Goal: Navigation & Orientation: Understand site structure

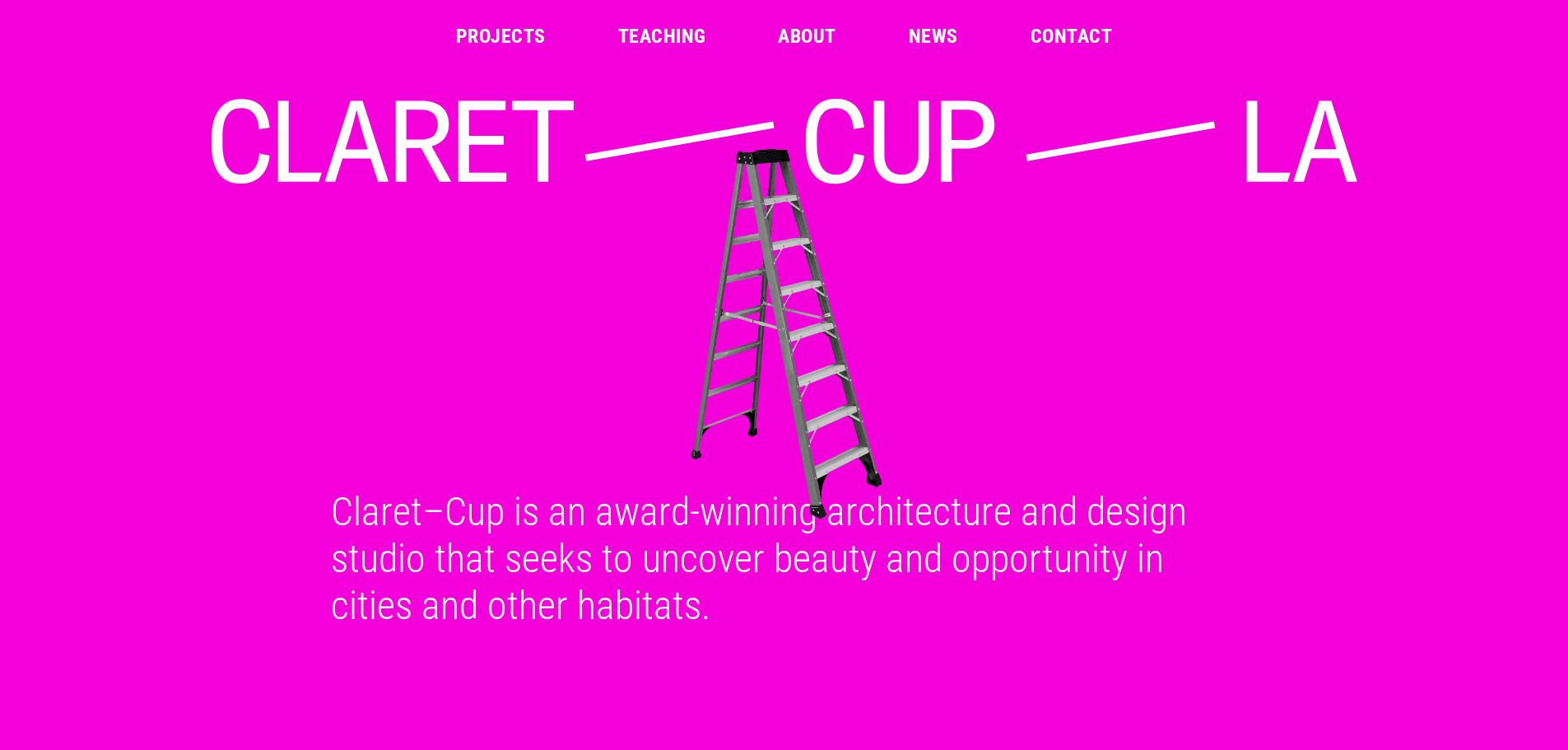
click at [508, 32] on link "Projects" at bounding box center [501, 36] width 90 height 20
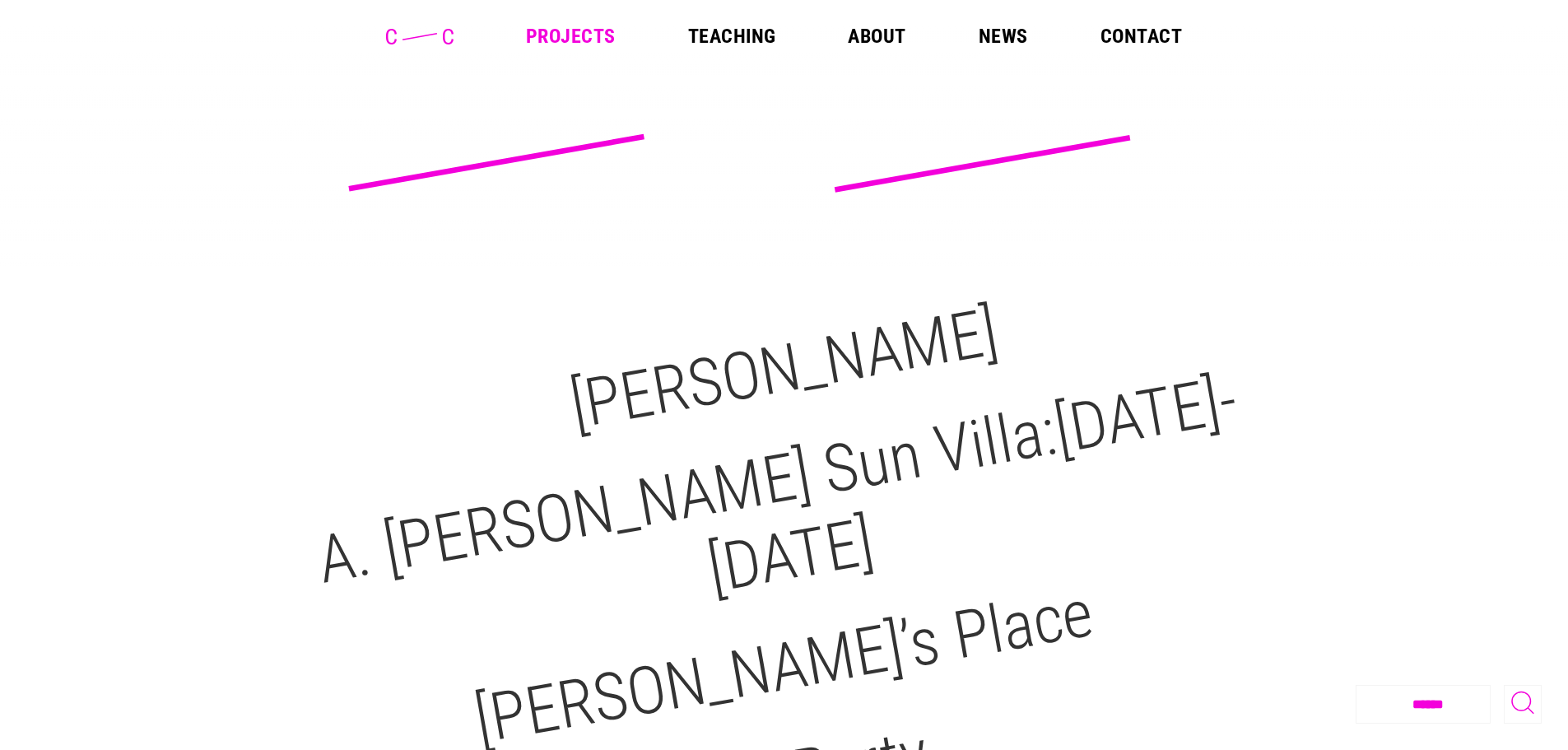
click at [997, 39] on link "News" at bounding box center [1003, 36] width 49 height 20
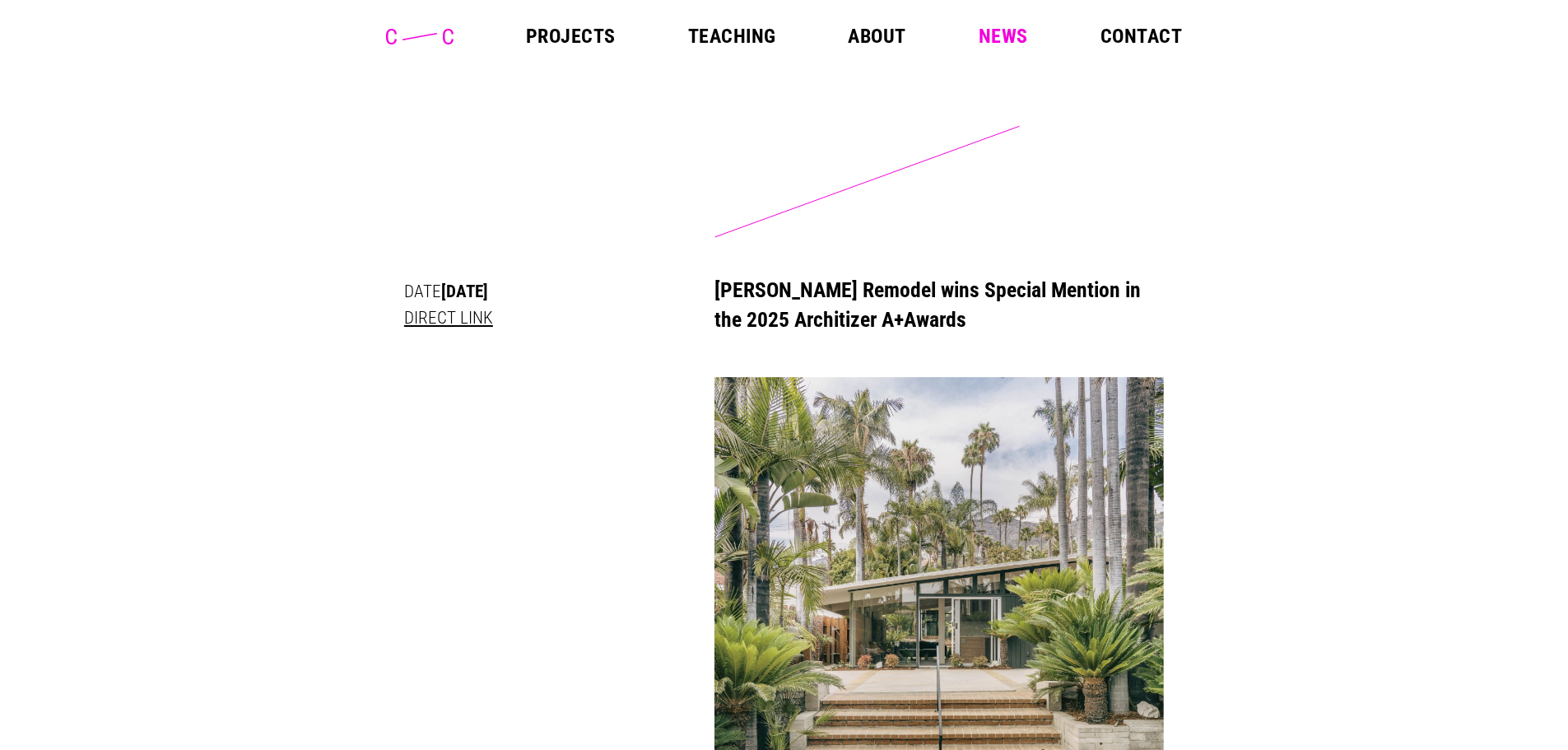
click at [878, 39] on link "About" at bounding box center [876, 36] width 57 height 20
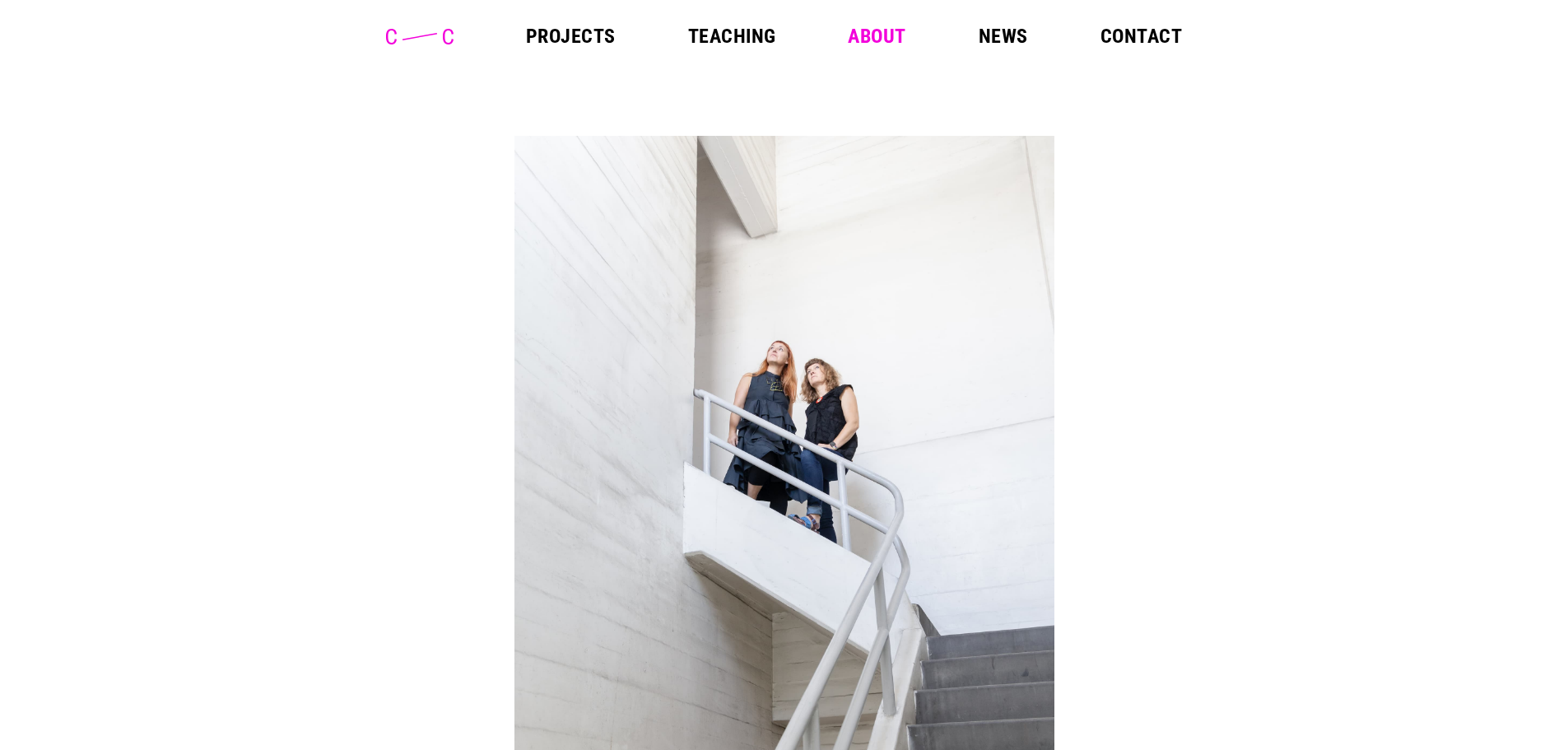
click at [693, 35] on link "Teaching" at bounding box center [732, 36] width 88 height 20
